Goal: Task Accomplishment & Management: Complete application form

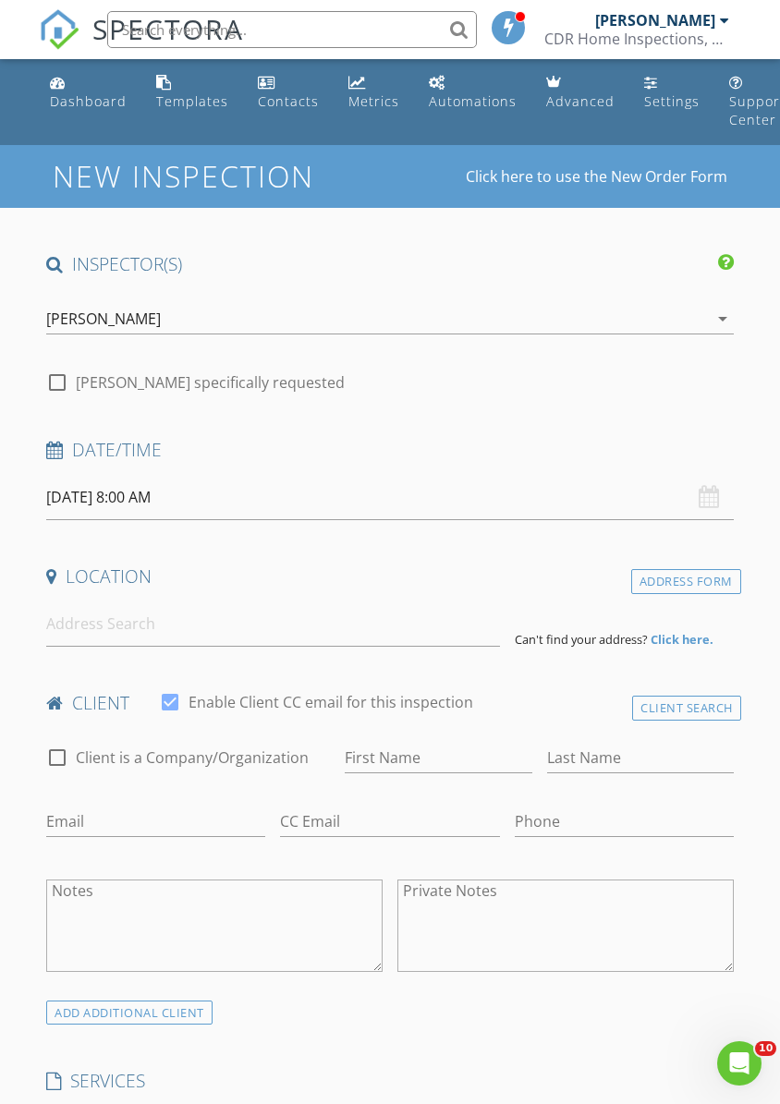
click at [675, 297] on div "check_box [PERSON_NAME] PRIMARY check_box_outline_blank [PERSON_NAME] [PERSON_N…" at bounding box center [389, 323] width 687 height 60
click at [92, 327] on div "[PERSON_NAME]" at bounding box center [103, 318] width 115 height 17
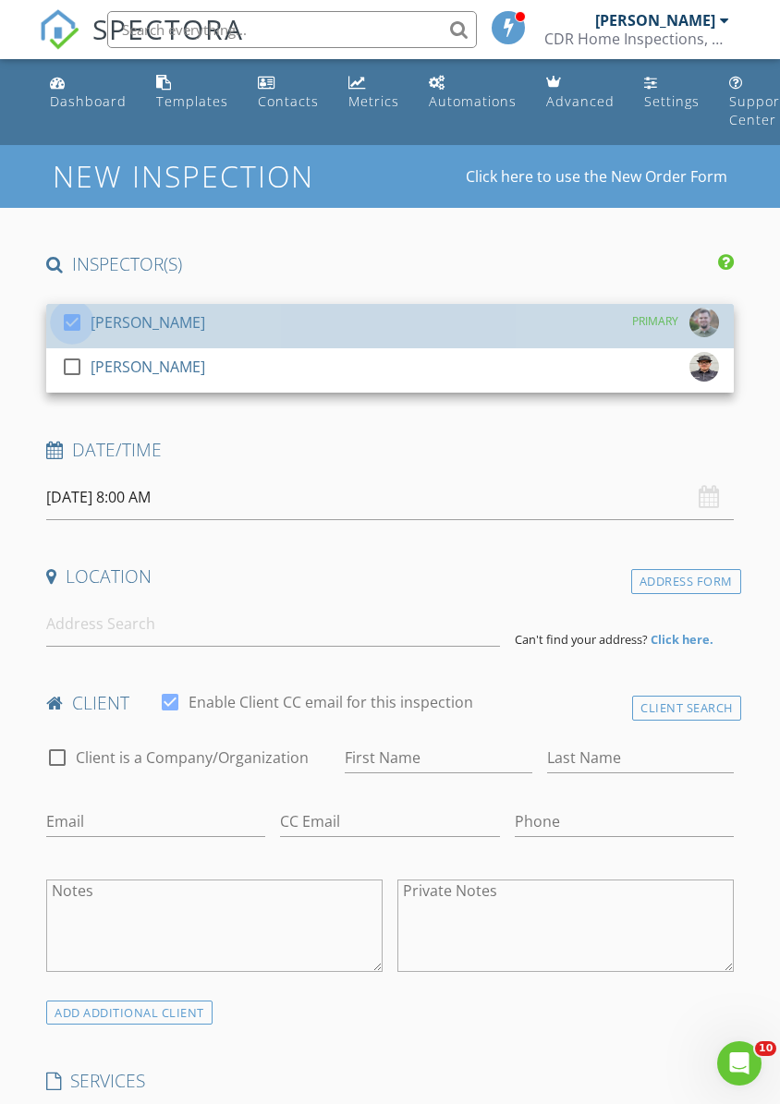
click at [76, 318] on div at bounding box center [71, 322] width 31 height 31
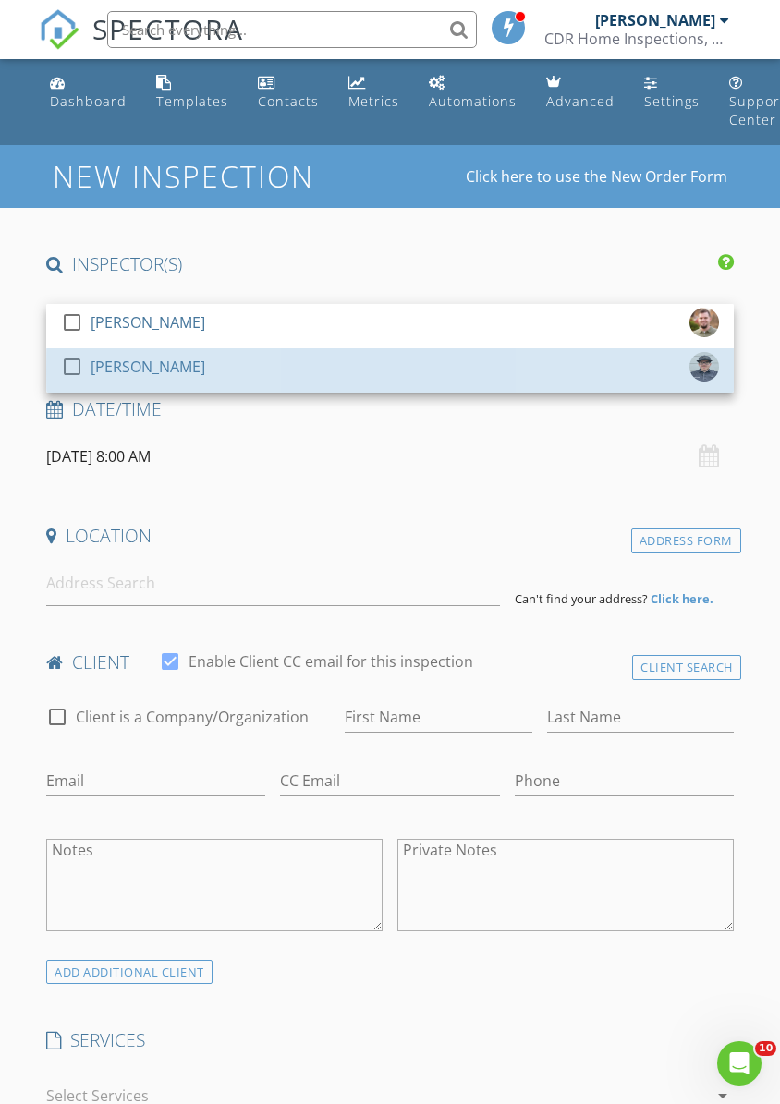
click at [79, 373] on div at bounding box center [71, 366] width 31 height 31
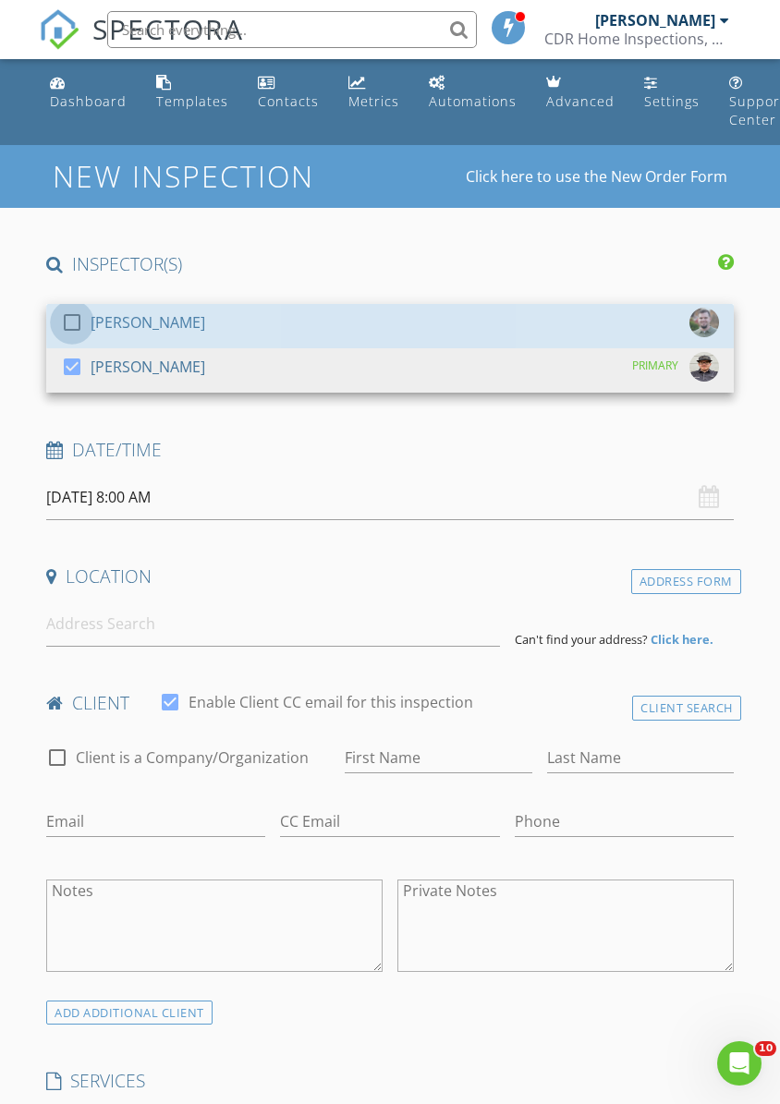
click at [83, 322] on div at bounding box center [71, 322] width 31 height 31
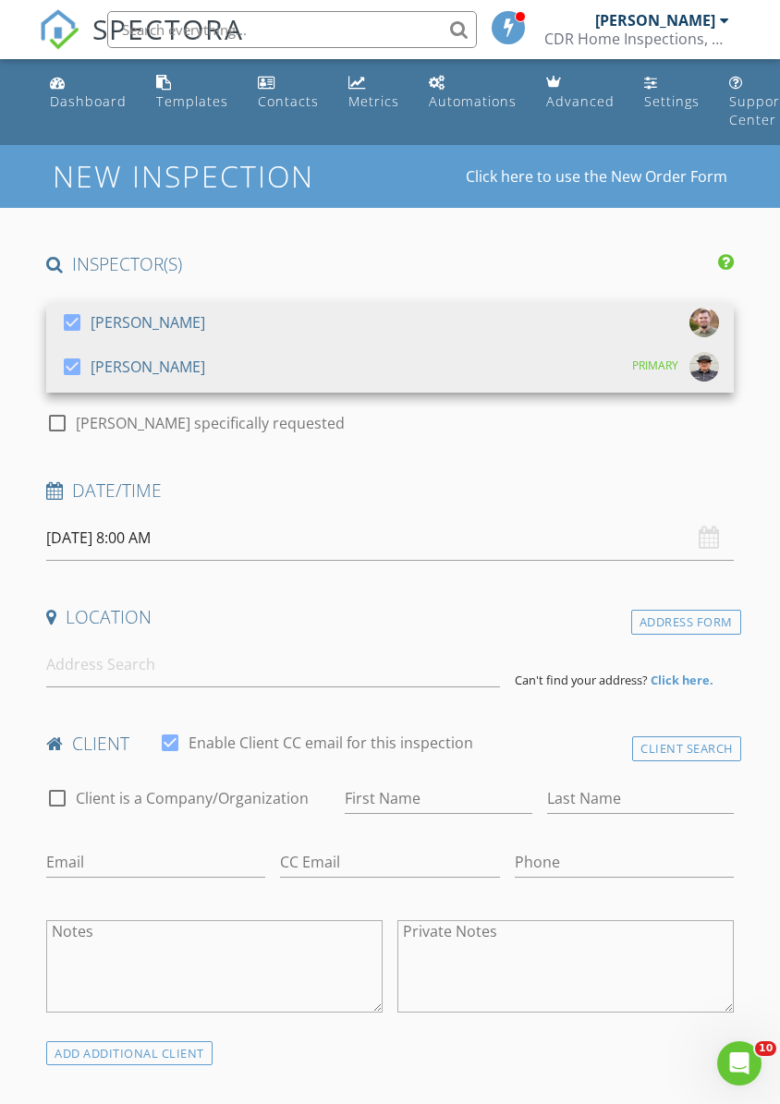
click at [111, 540] on input "[DATE] 8:00 AM" at bounding box center [389, 537] width 687 height 45
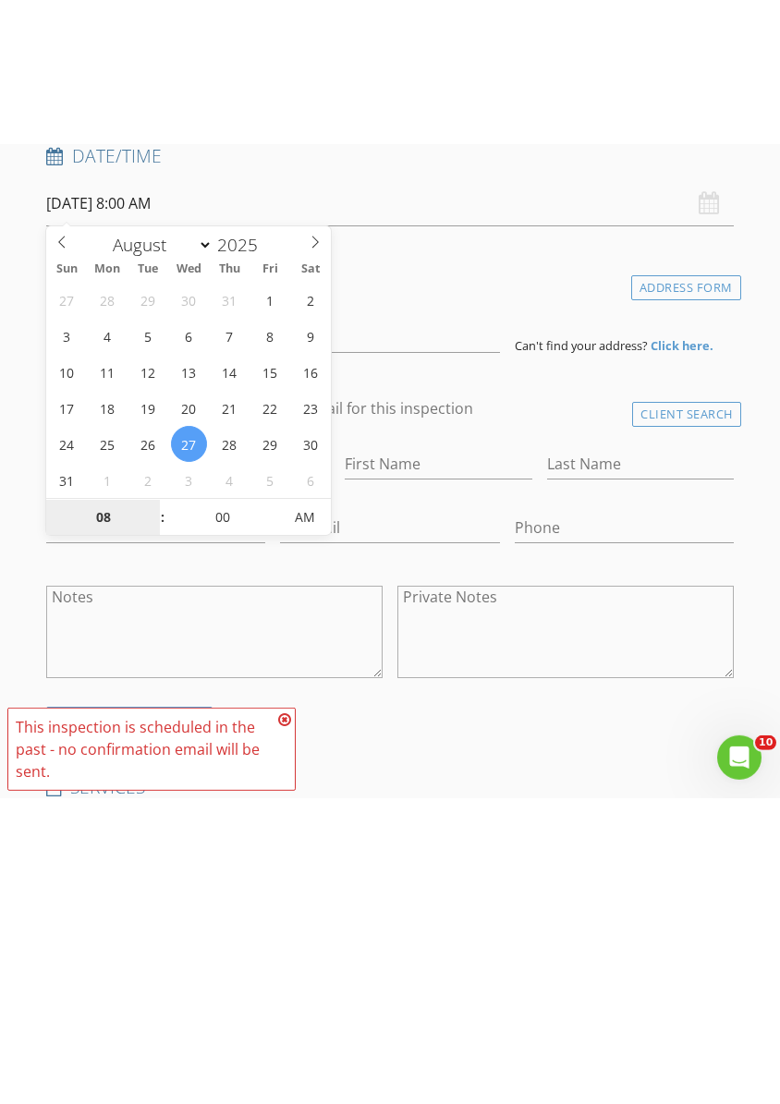
scroll to position [479, 0]
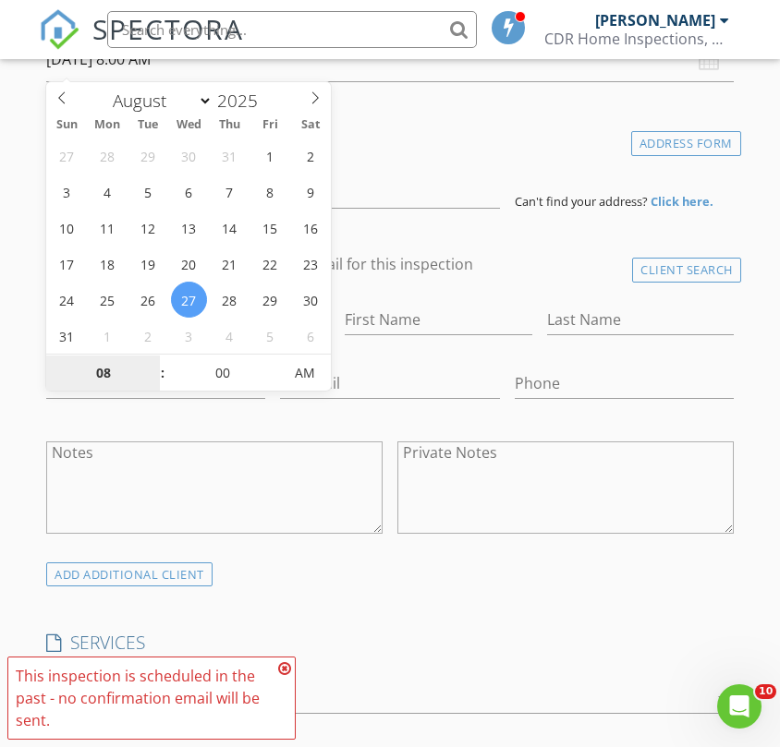
type input "[DATE] 8:00 AM"
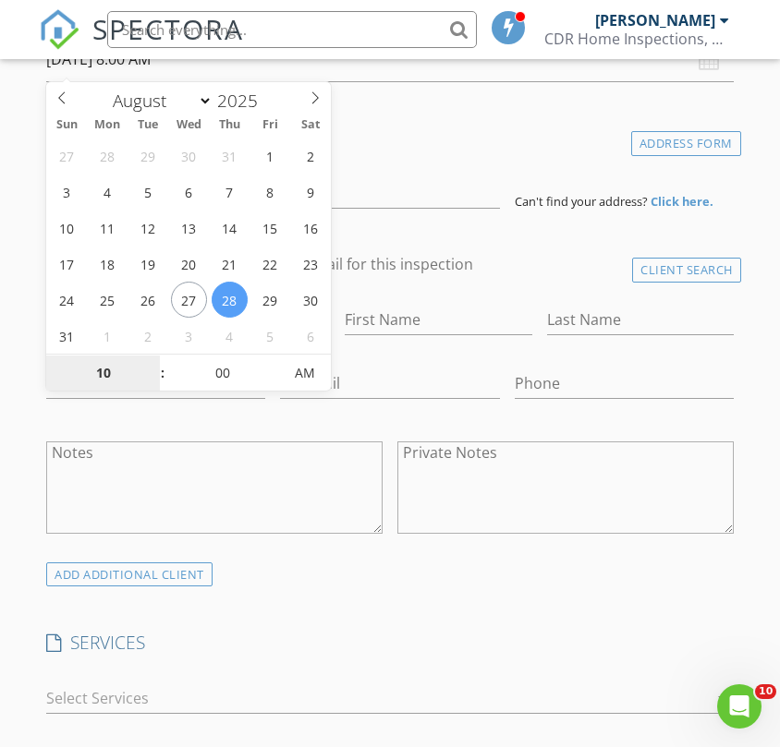
type input "10"
click at [229, 376] on input "00" at bounding box center [223, 374] width 114 height 37
type input "[DATE] 10:00 AM"
type input "30"
type input "[DATE] 10:30 AM"
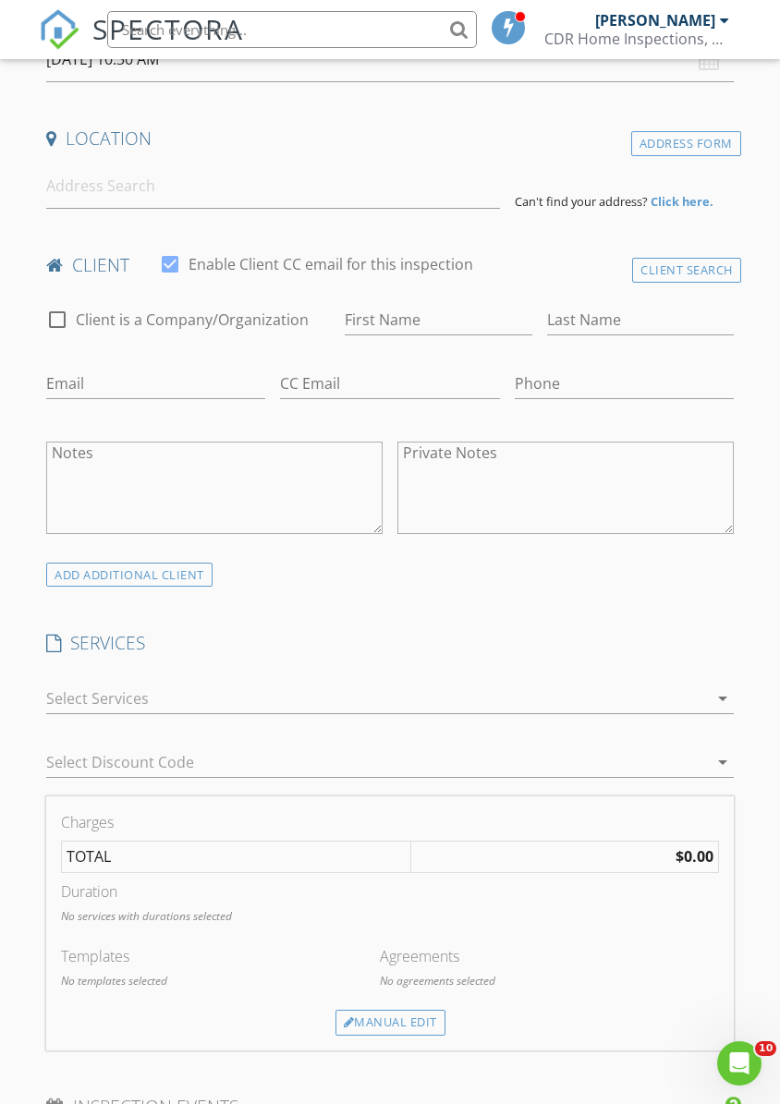
click at [660, 657] on div "SERVICES check_box_outline_blank Manufactured Home - Structural check_box_outli…" at bounding box center [390, 713] width 702 height 164
click at [88, 192] on input at bounding box center [272, 186] width 453 height 45
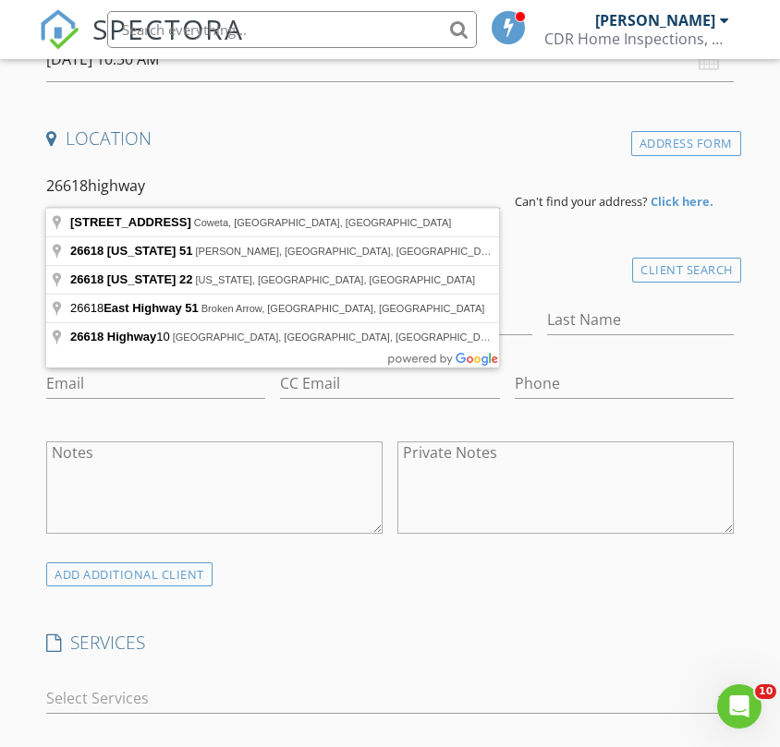
type input "[STREET_ADDRESS][US_STATE]"
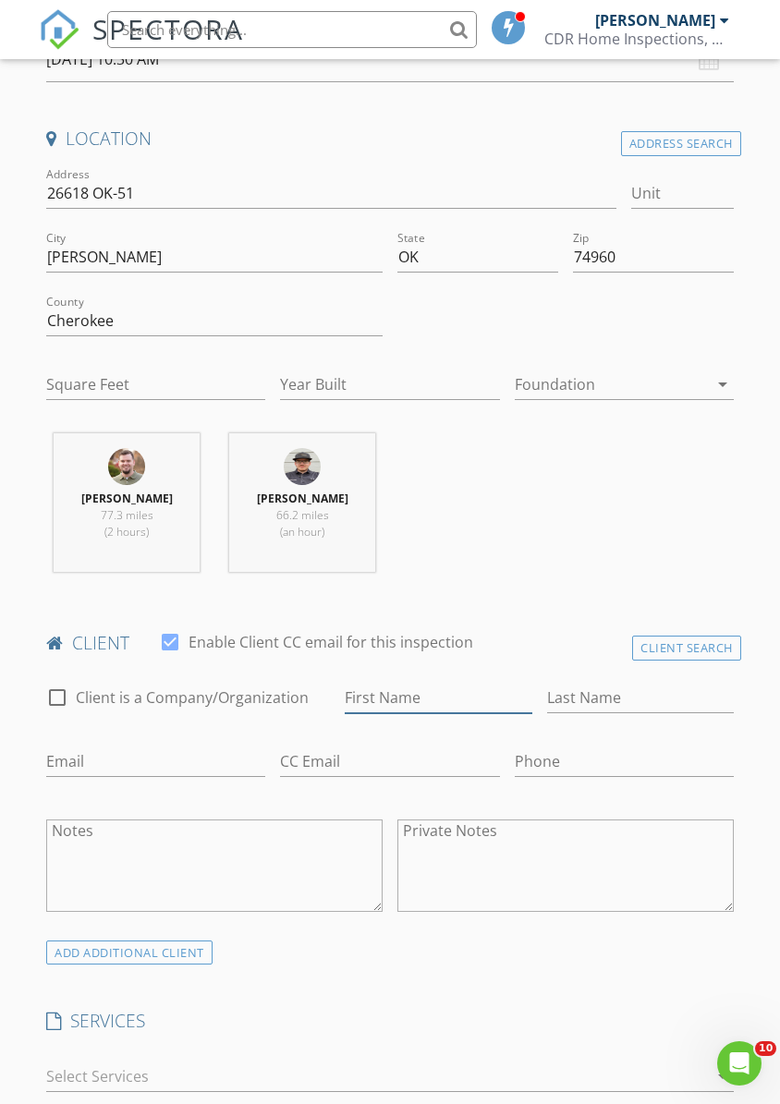
click at [473, 700] on input "First Name" at bounding box center [438, 698] width 187 height 30
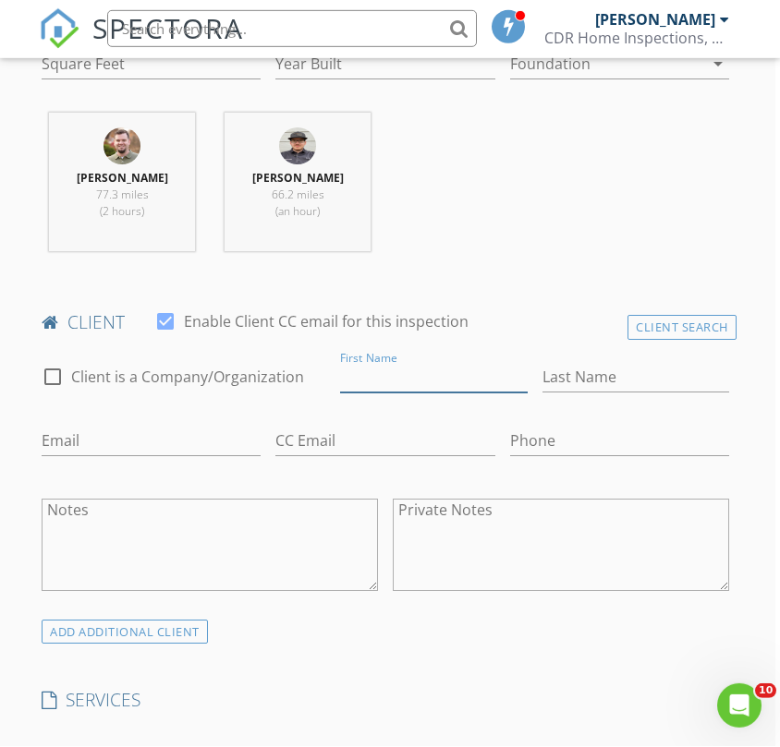
scroll to position [799, 5]
type input "[PERSON_NAME] & [PERSON_NAME]"
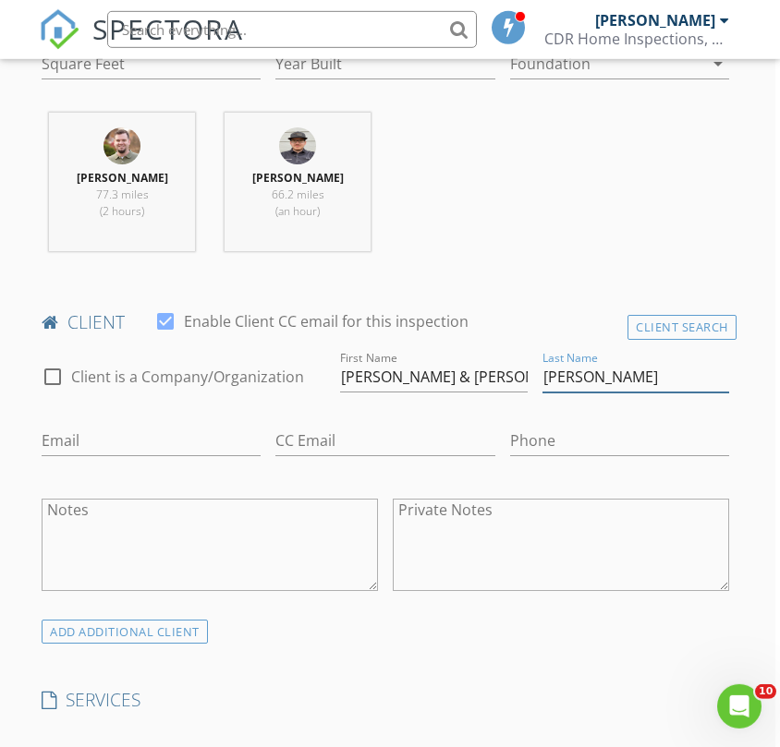
type input "[PERSON_NAME]"
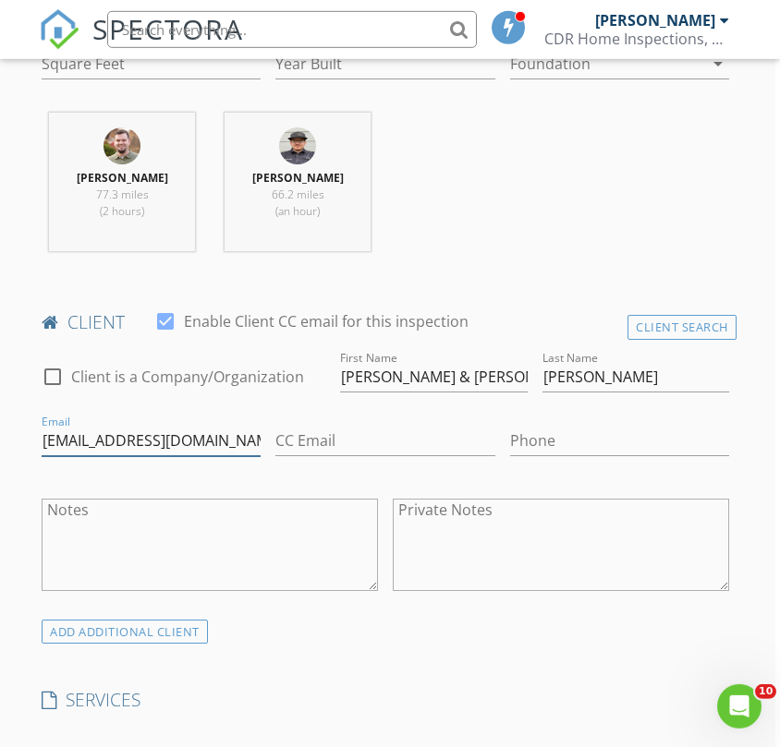
type input "[EMAIL_ADDRESS][DOMAIN_NAME]"
click at [617, 437] on input "Phone" at bounding box center [619, 441] width 219 height 30
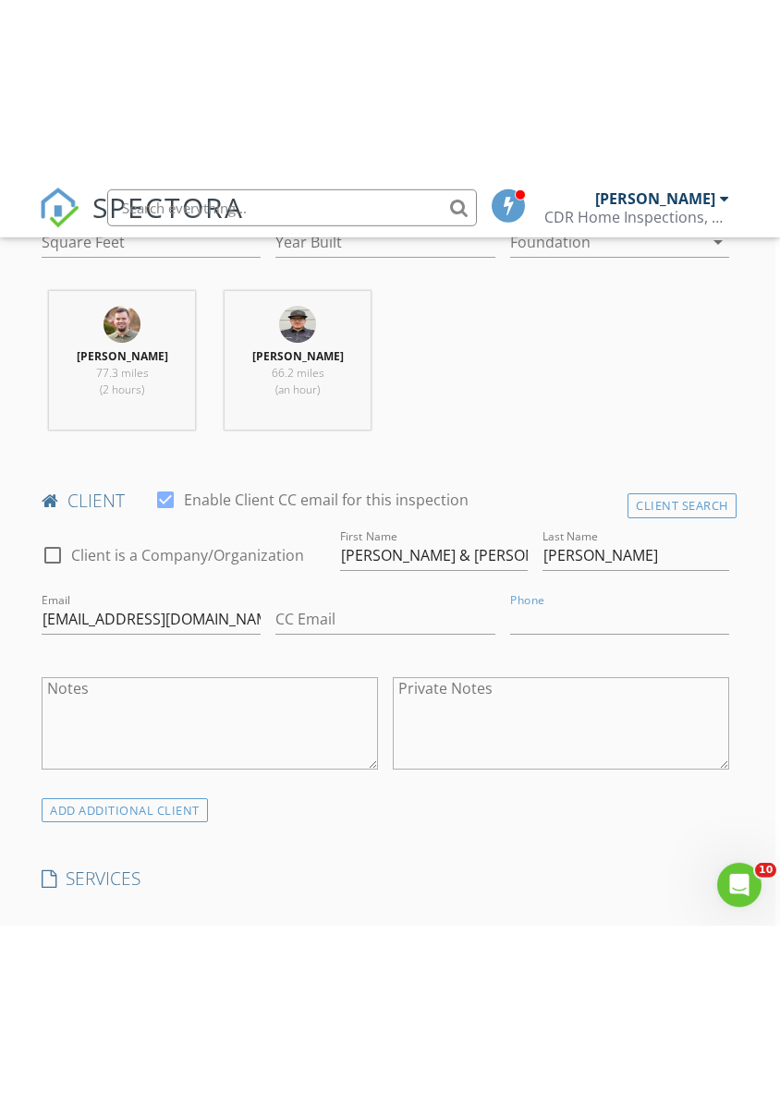
scroll to position [800, 6]
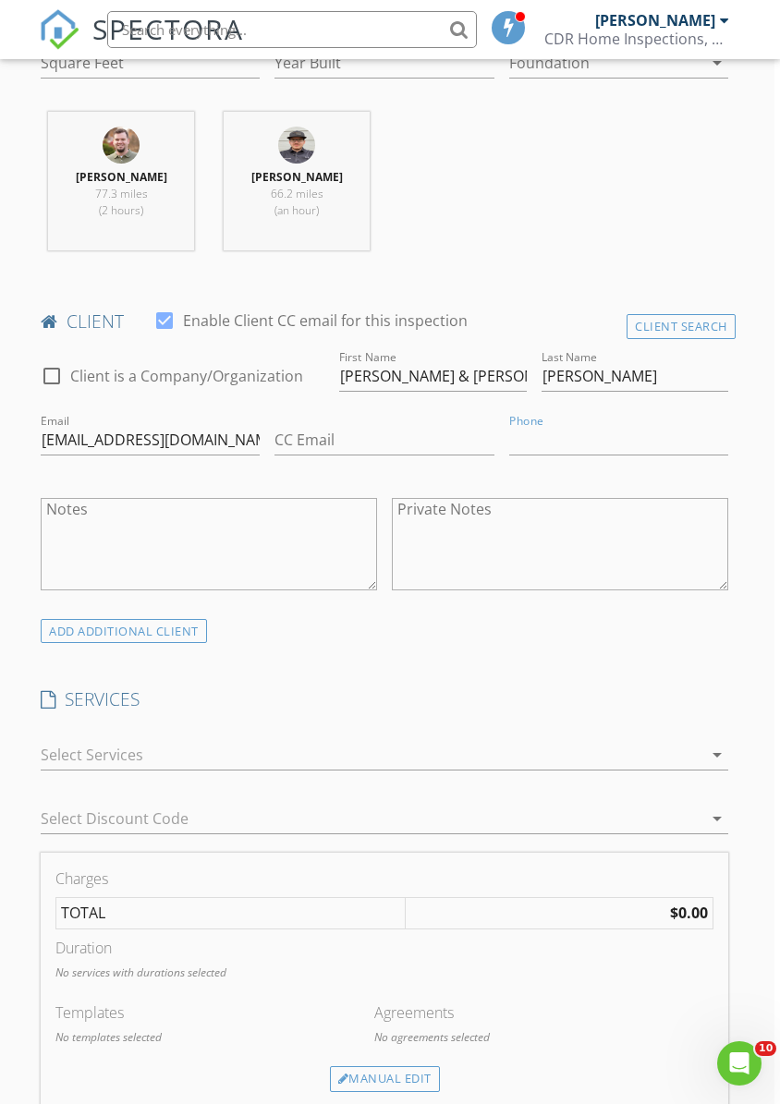
click at [647, 741] on div at bounding box center [371, 755] width 661 height 30
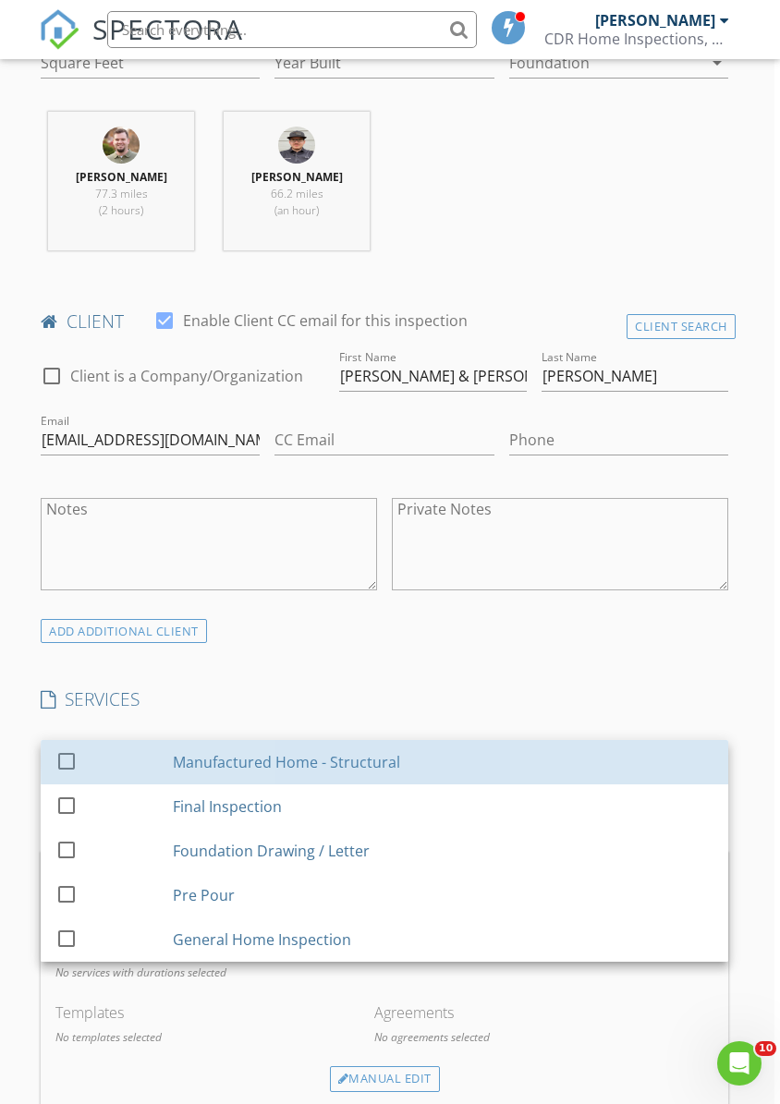
click at [471, 765] on div "Manufactured Home - Structural" at bounding box center [443, 762] width 540 height 37
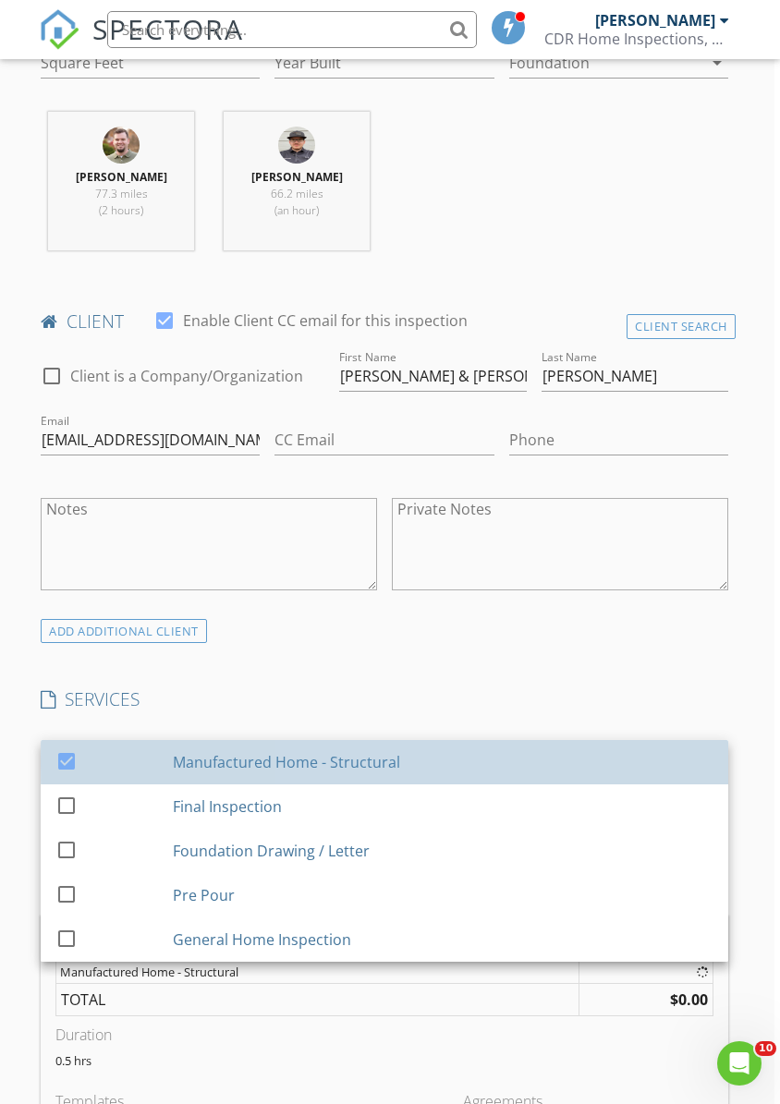
click at [647, 662] on div "INSPECTOR(S) check_box [PERSON_NAME] check_box [PERSON_NAME] PRIMARY [PERSON_NA…" at bounding box center [384, 937] width 702 height 2970
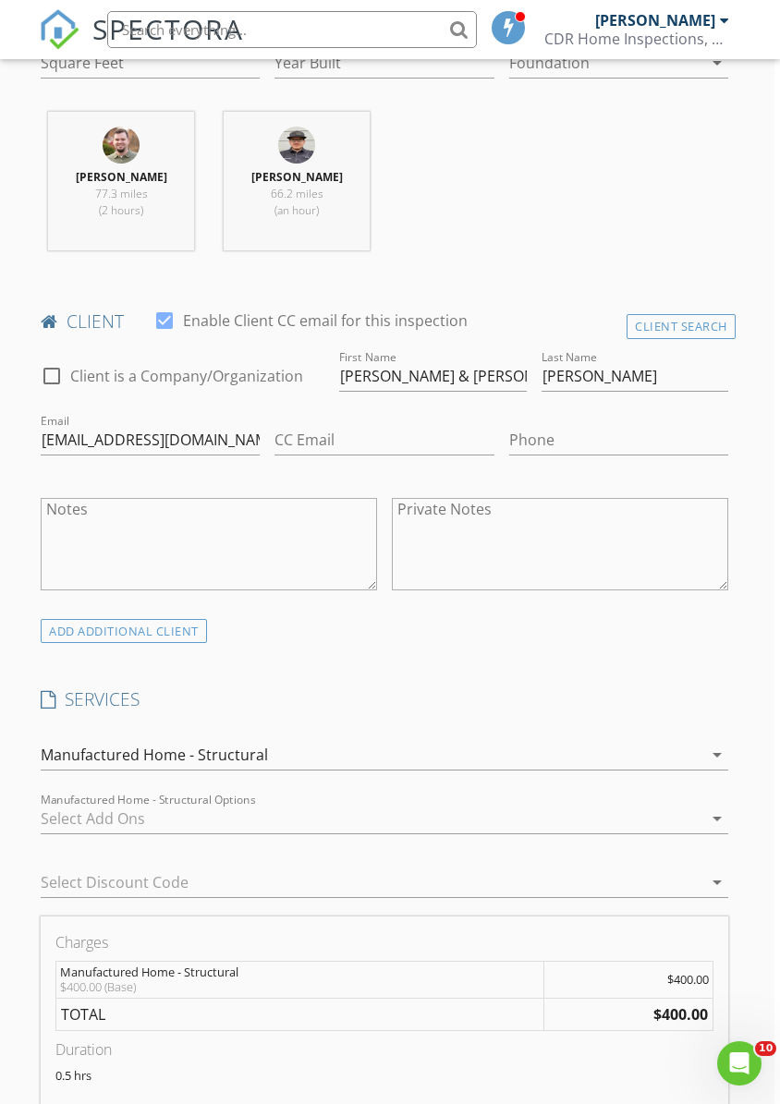
click at [657, 683] on div "INSPECTOR(S) check_box [PERSON_NAME] check_box [PERSON_NAME] PRIMARY [PERSON_NA…" at bounding box center [384, 944] width 702 height 2985
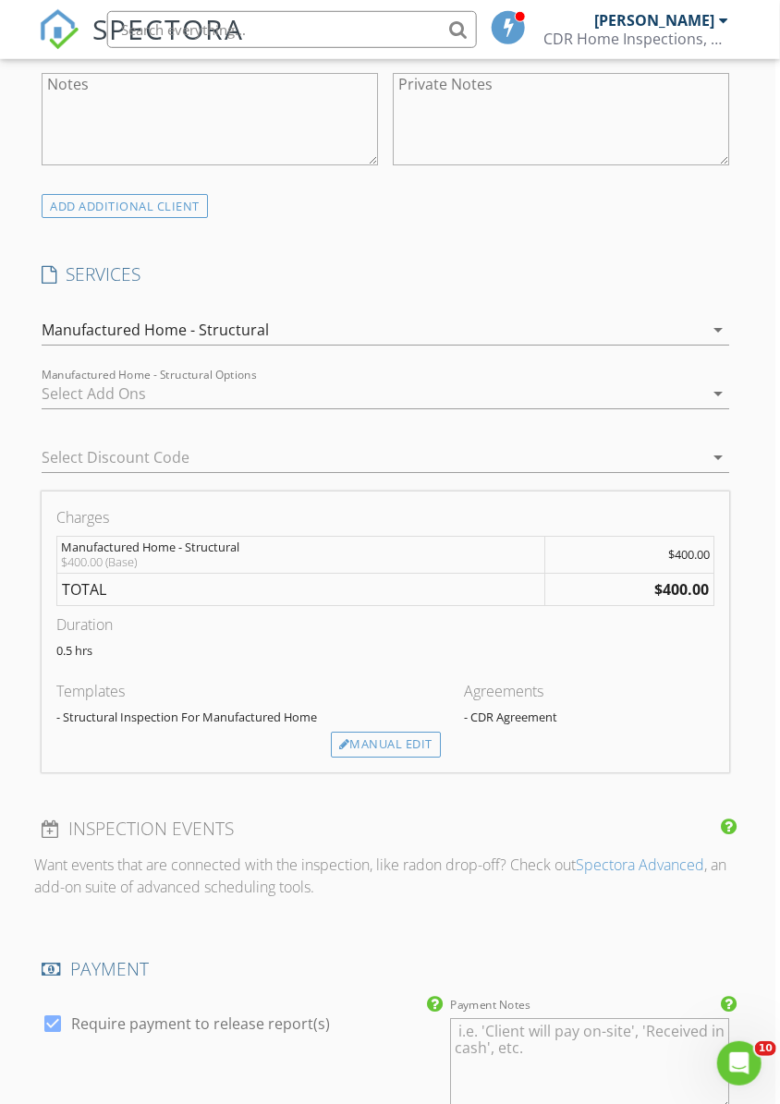
click at [388, 734] on div "Manual Edit" at bounding box center [386, 745] width 110 height 26
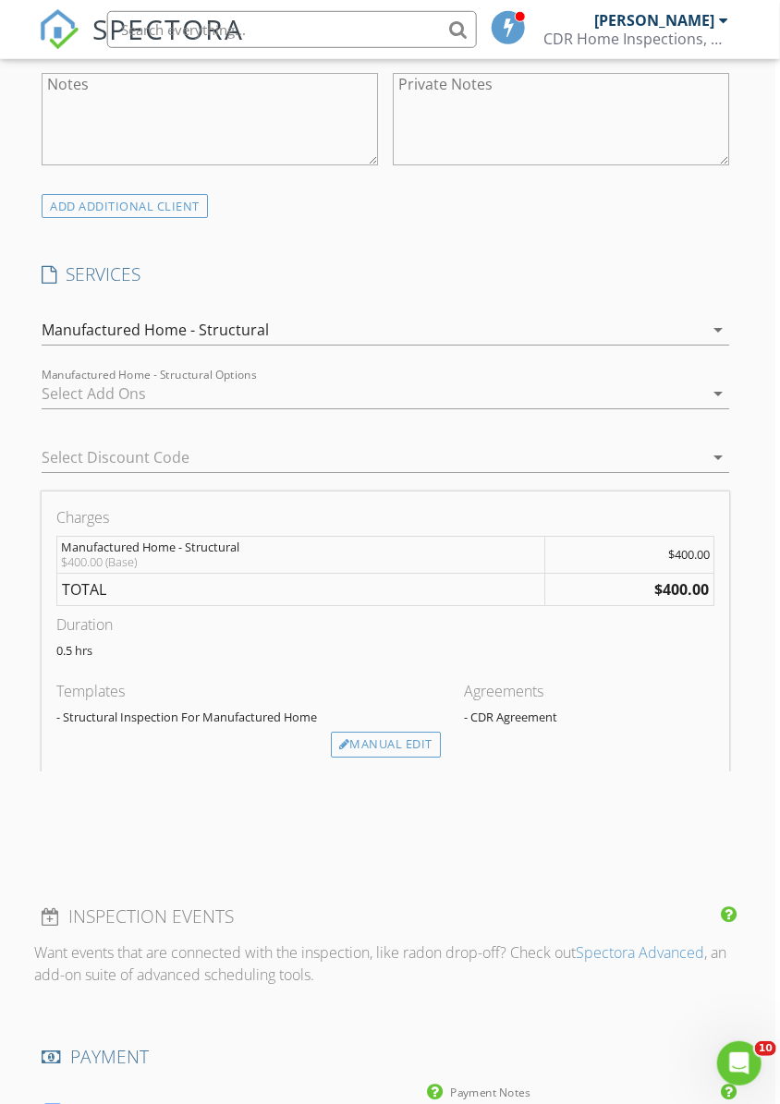
scroll to position [1226, 6]
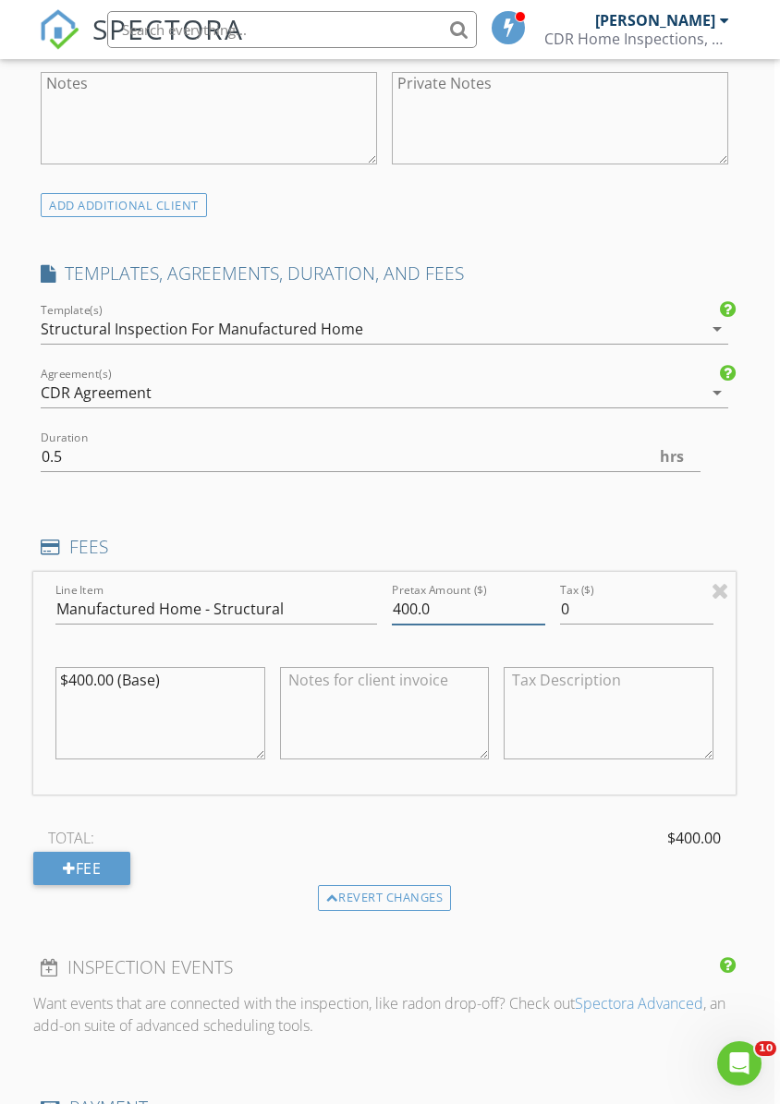
click at [473, 610] on input "400.0" at bounding box center [468, 609] width 153 height 30
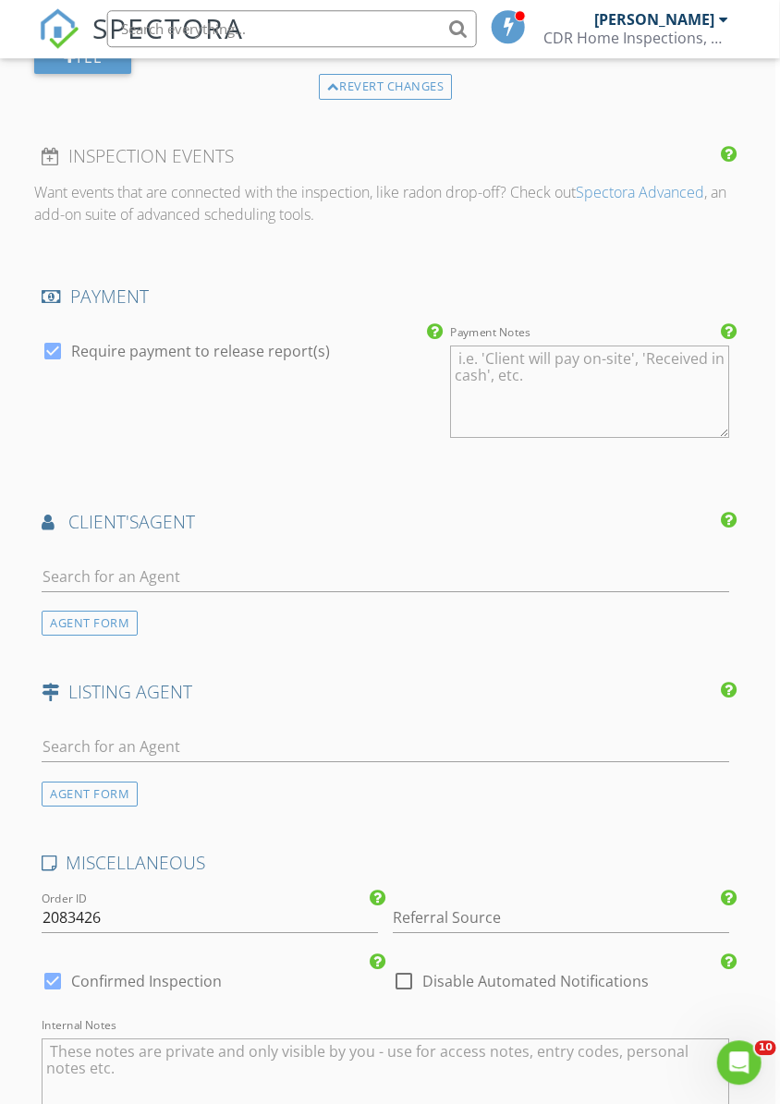
scroll to position [2038, 6]
type input "450.00"
click at [195, 911] on input "2083426" at bounding box center [209, 917] width 336 height 30
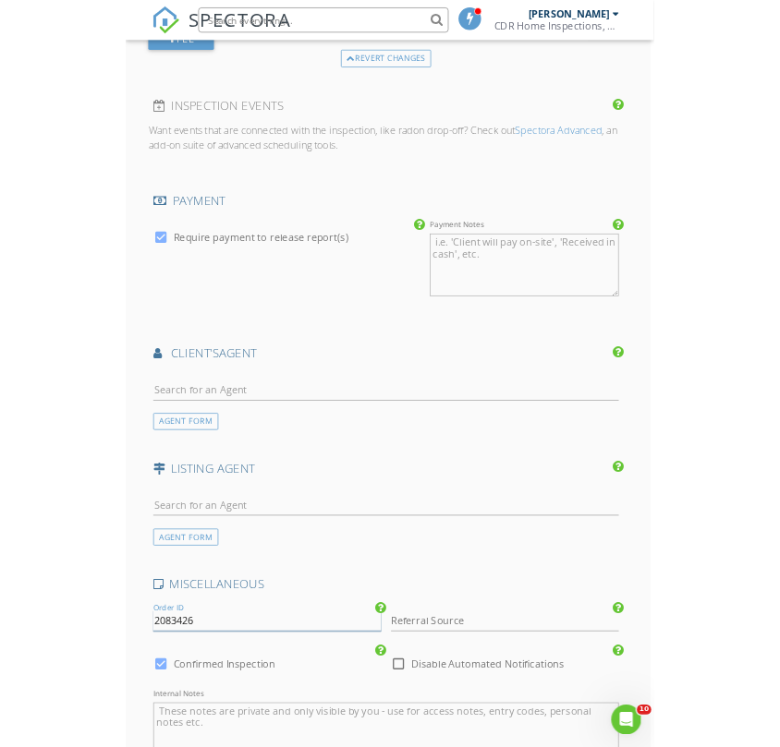
scroll to position [2572, 0]
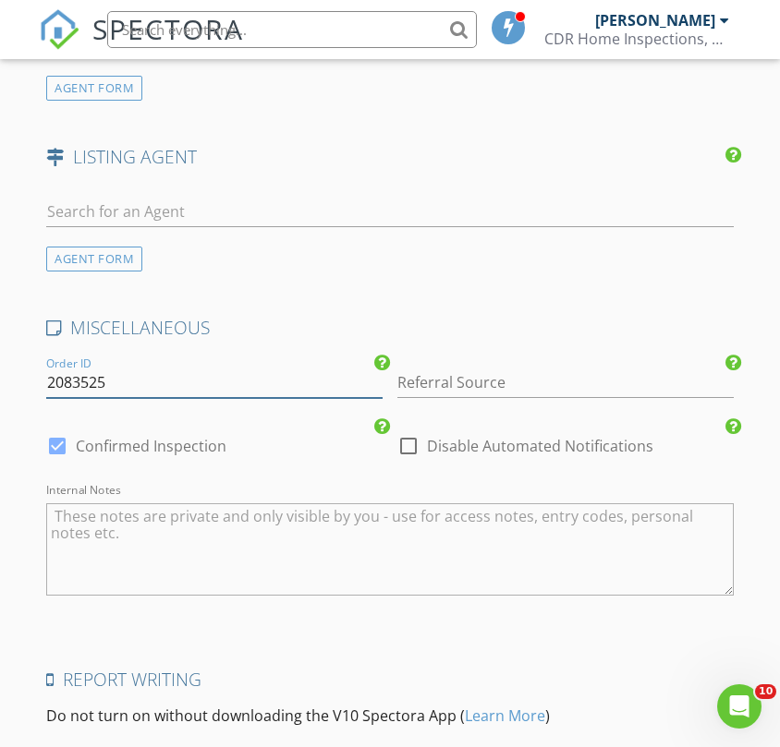
type input "2083525"
click at [623, 668] on h4 "Report Writing" at bounding box center [389, 680] width 687 height 24
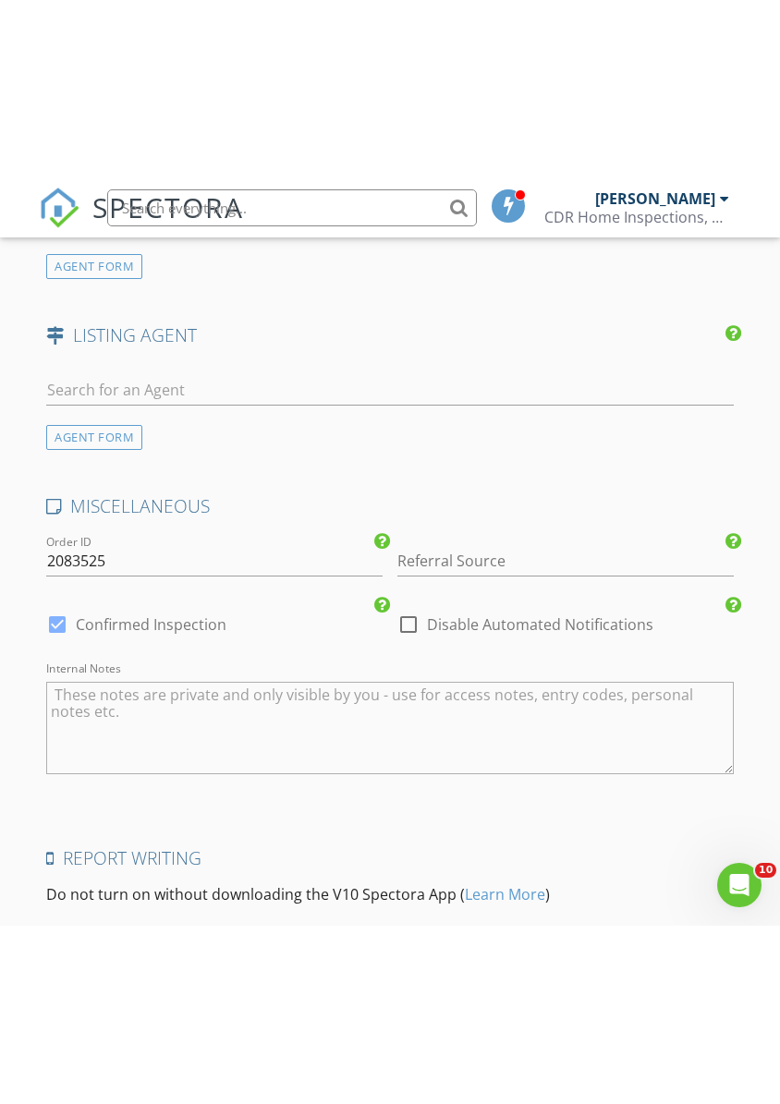
scroll to position [2368, 0]
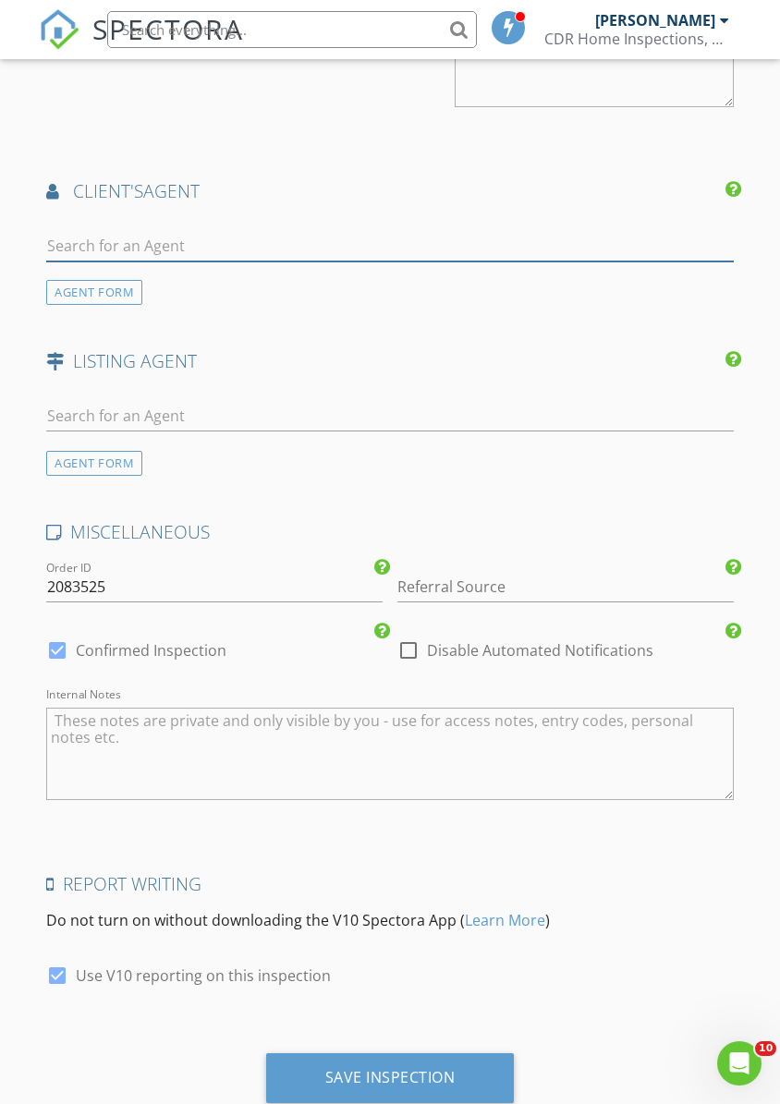
click at [76, 248] on input "text" at bounding box center [389, 246] width 687 height 30
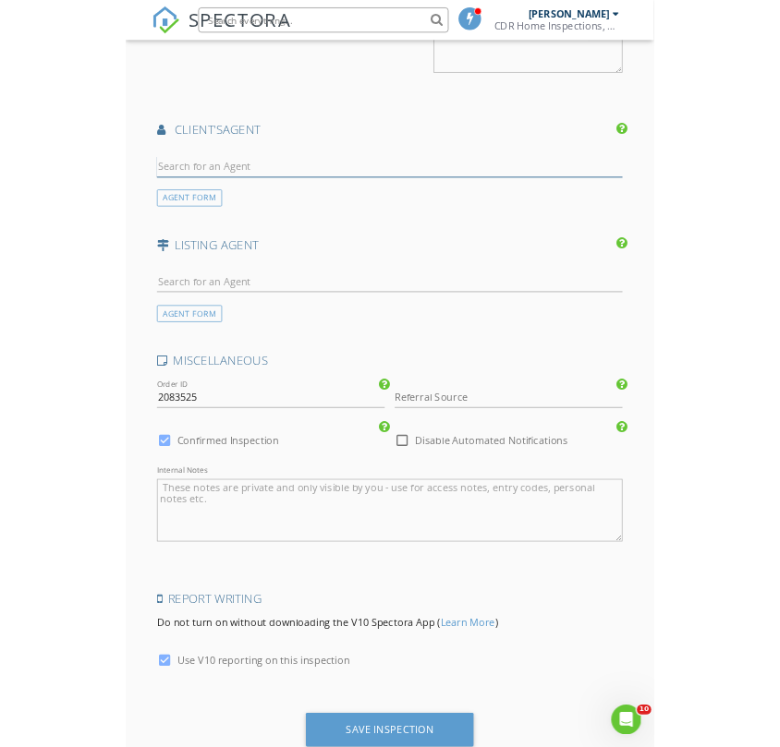
scroll to position [2367, 0]
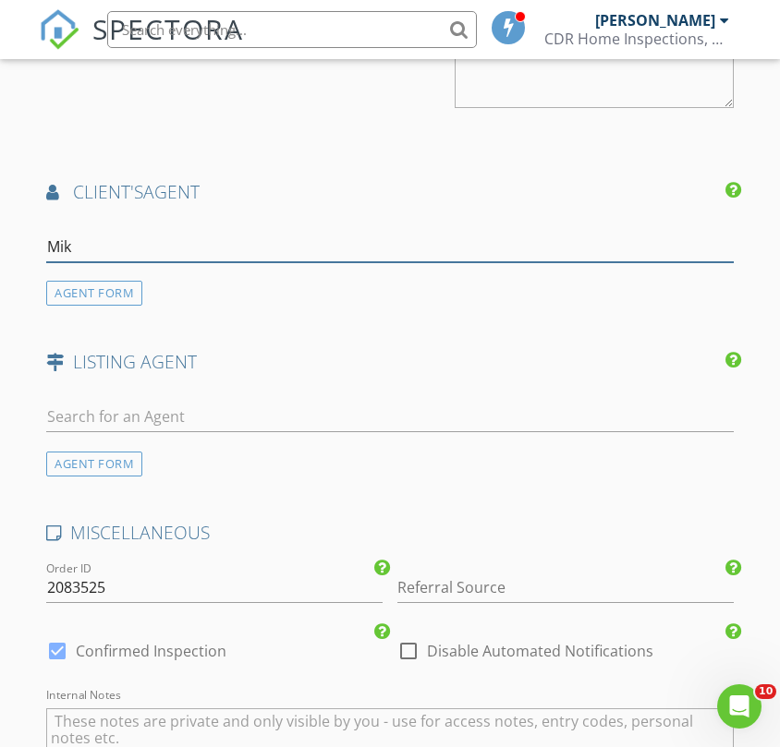
type input "[PERSON_NAME]"
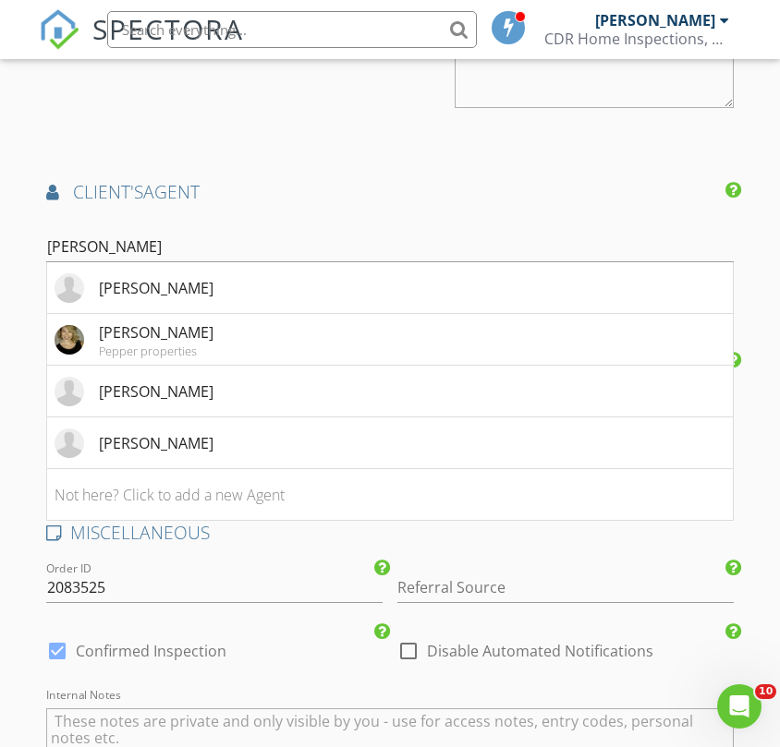
click at [85, 488] on li "Not here? Click to add a new Agent" at bounding box center [389, 495] width 685 height 52
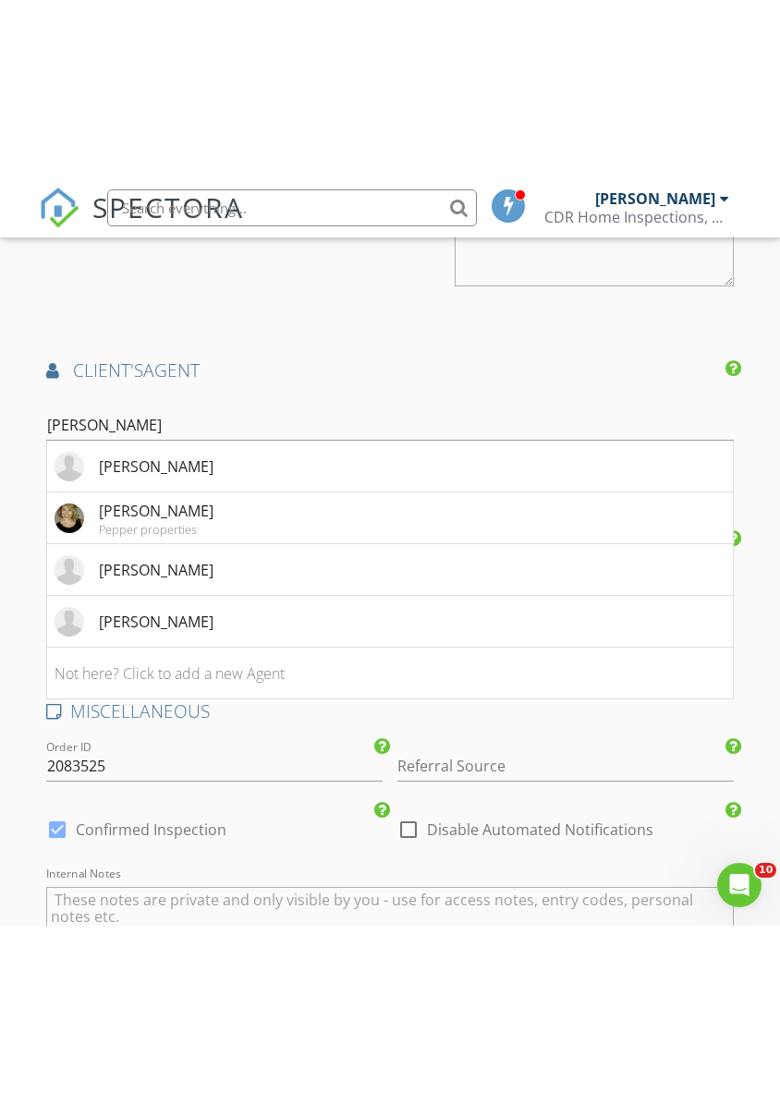
scroll to position [2274, 0]
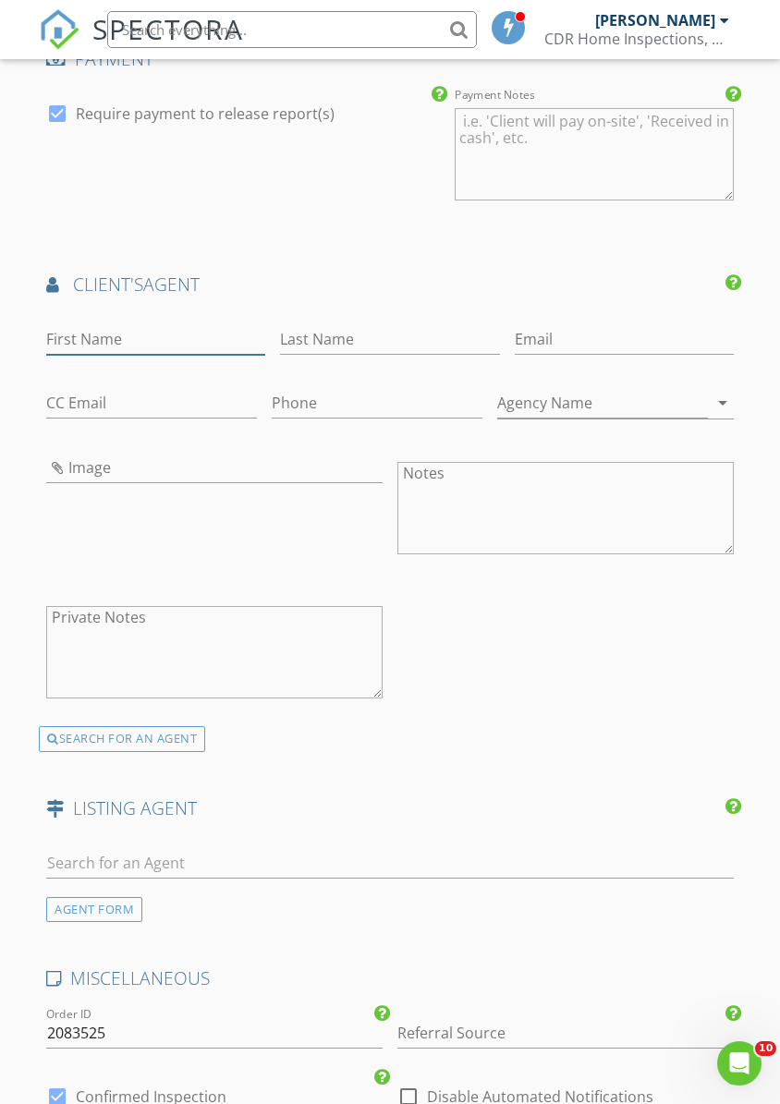
click at [91, 324] on input "First Name" at bounding box center [155, 339] width 219 height 30
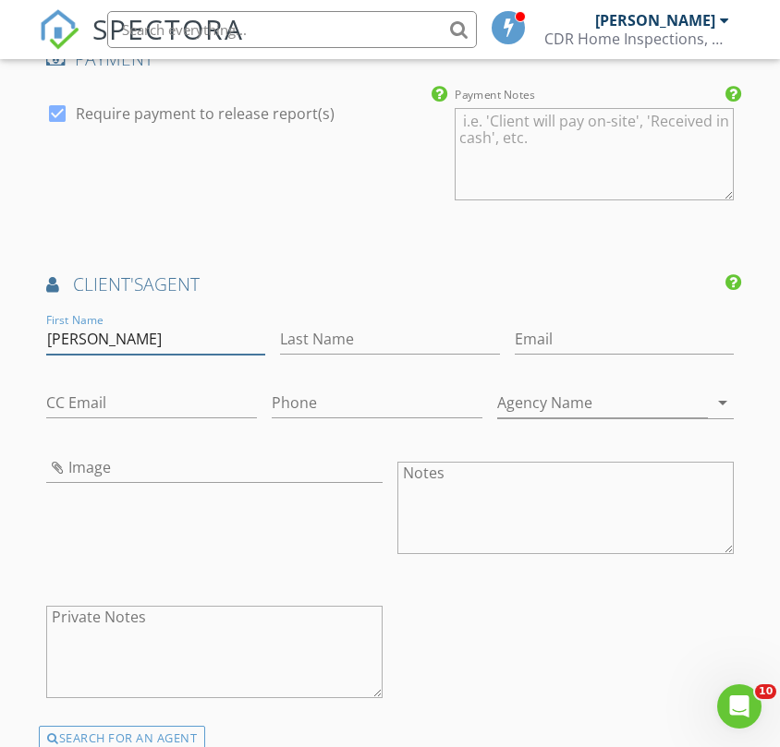
type input "[PERSON_NAME]"
click at [275, 411] on input "Phone" at bounding box center [377, 403] width 211 height 30
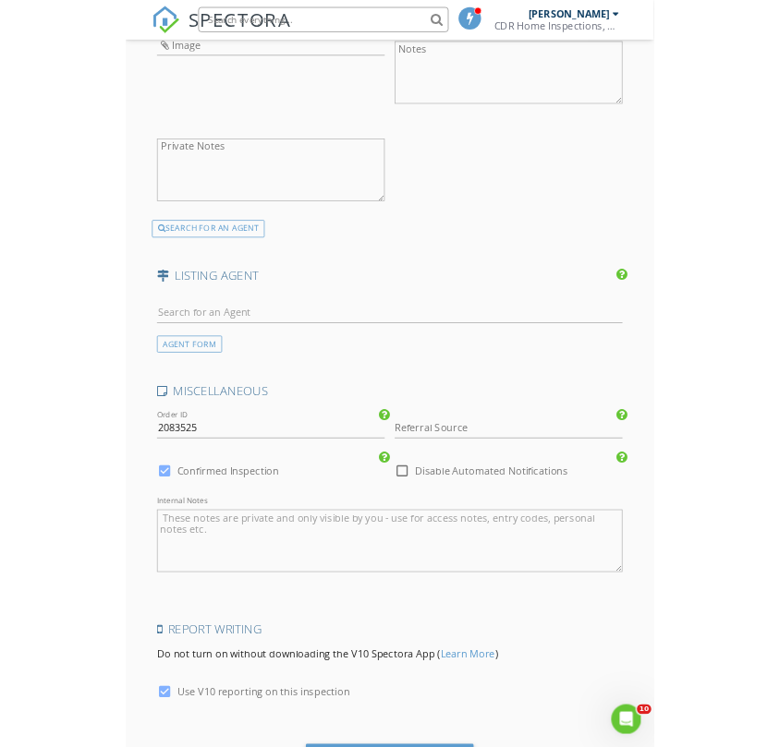
scroll to position [2774, 0]
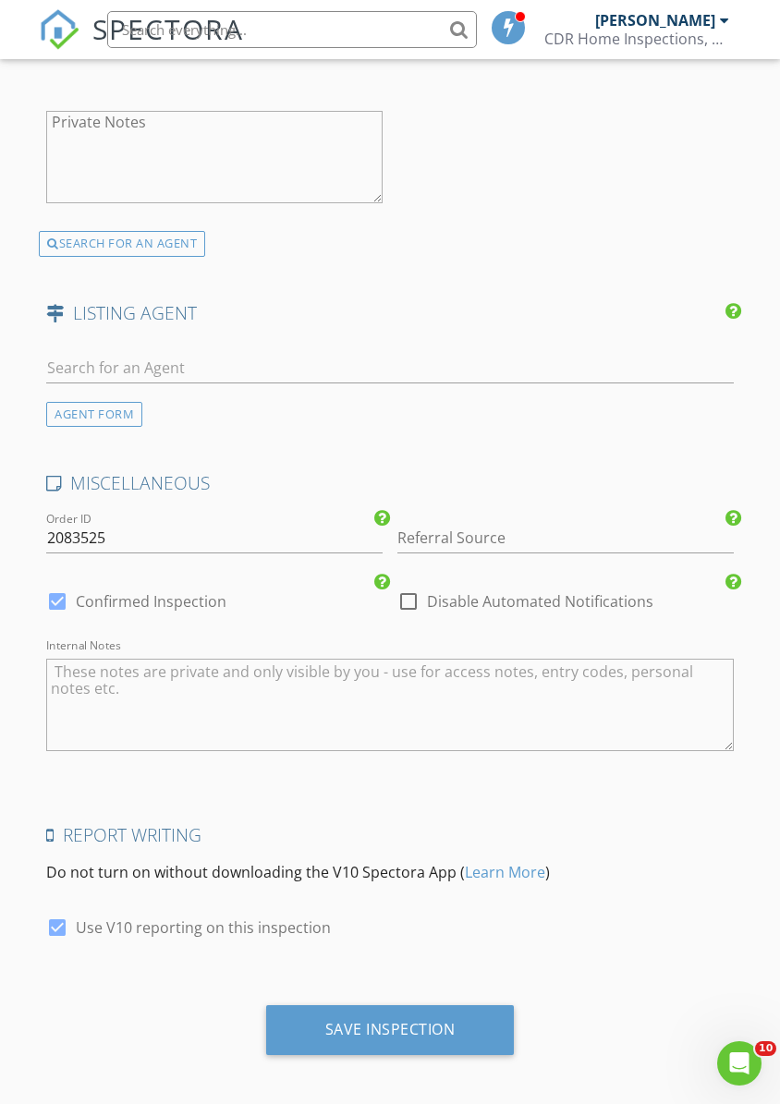
type input "[PHONE_NUMBER]"
click at [672, 697] on textarea "Internal Notes" at bounding box center [389, 705] width 687 height 92
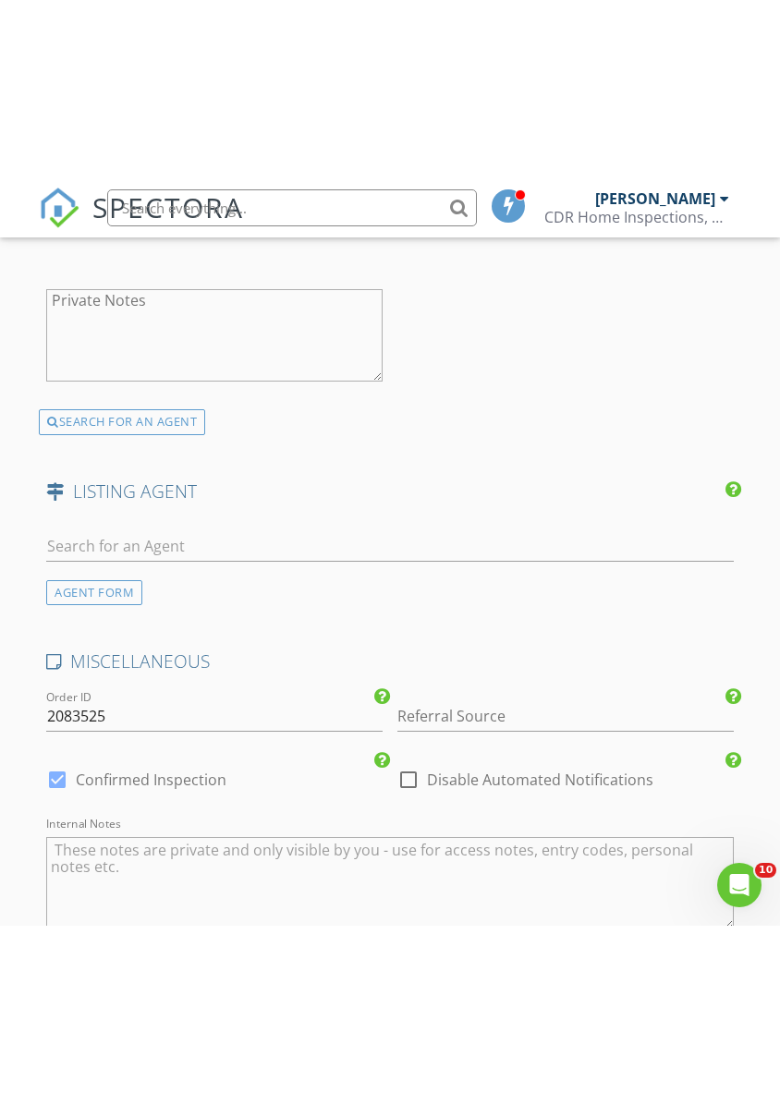
scroll to position [2729, 0]
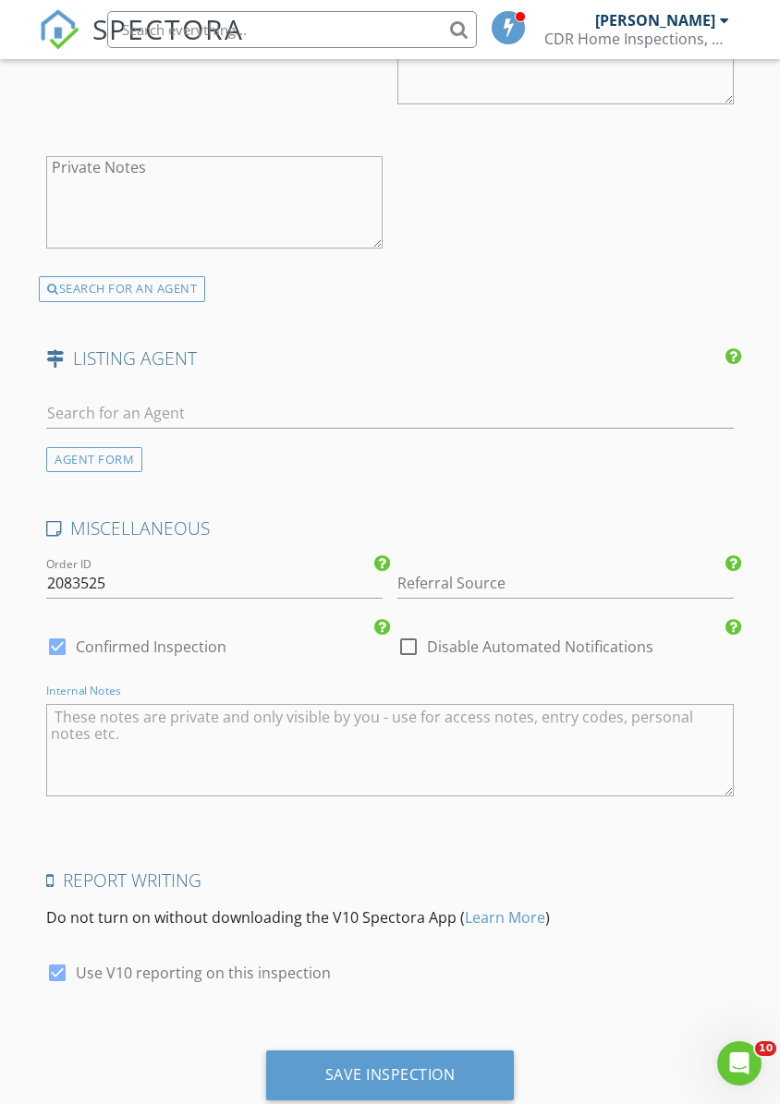
click at [447, 1065] on div "Save Inspection" at bounding box center [390, 1074] width 130 height 18
